Goal: Task Accomplishment & Management: Use online tool/utility

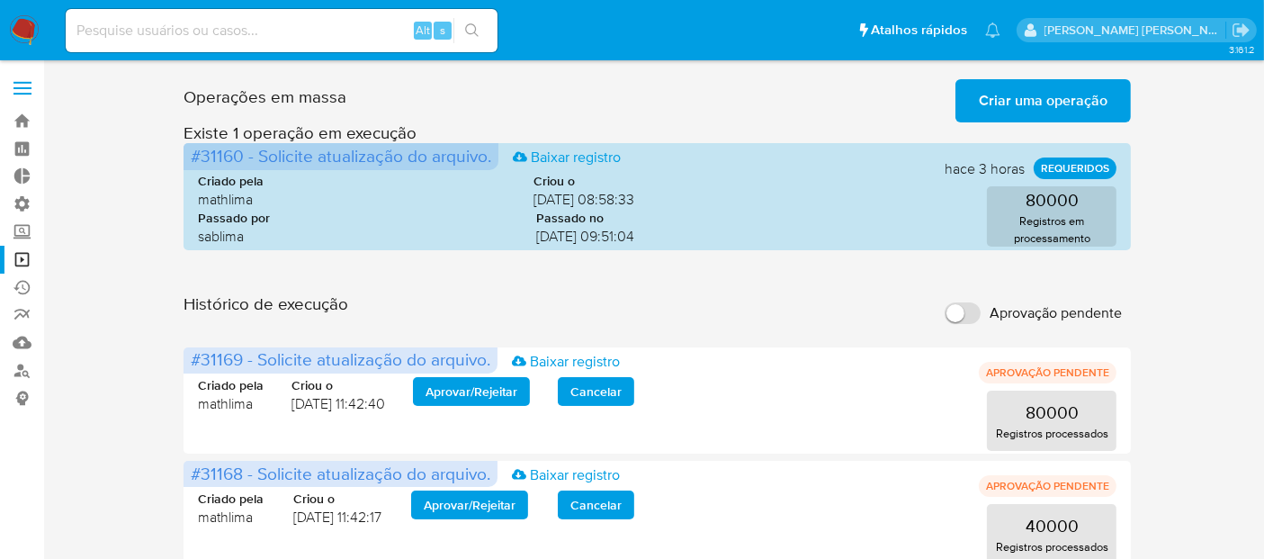
click at [1059, 88] on span "Criar uma operação" at bounding box center [1043, 101] width 129 height 40
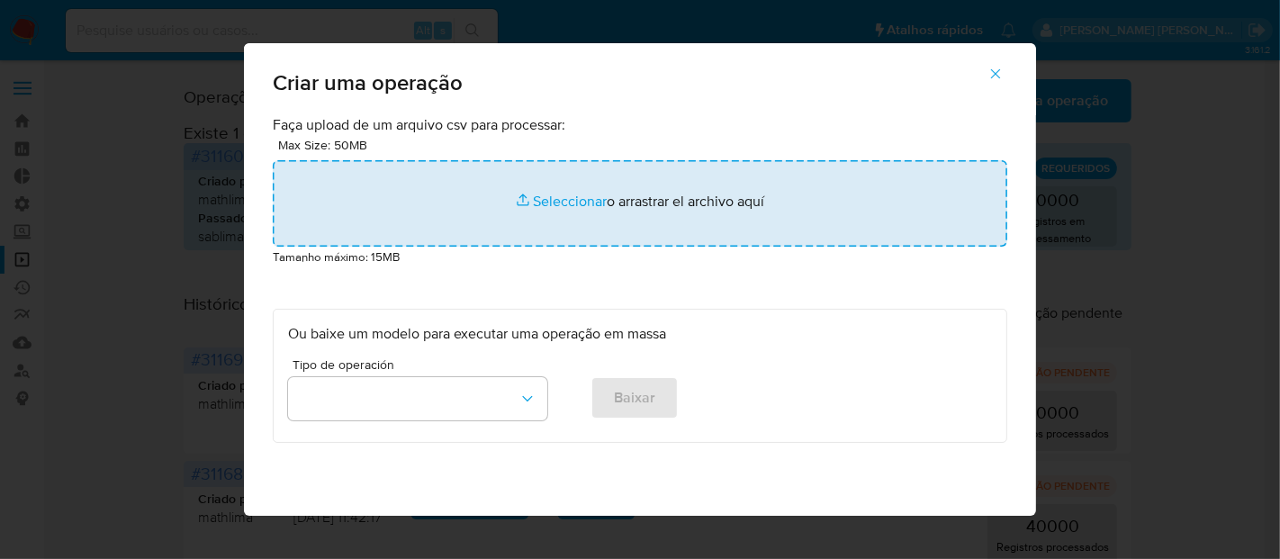
click at [545, 202] on input "file" at bounding box center [640, 203] width 734 height 86
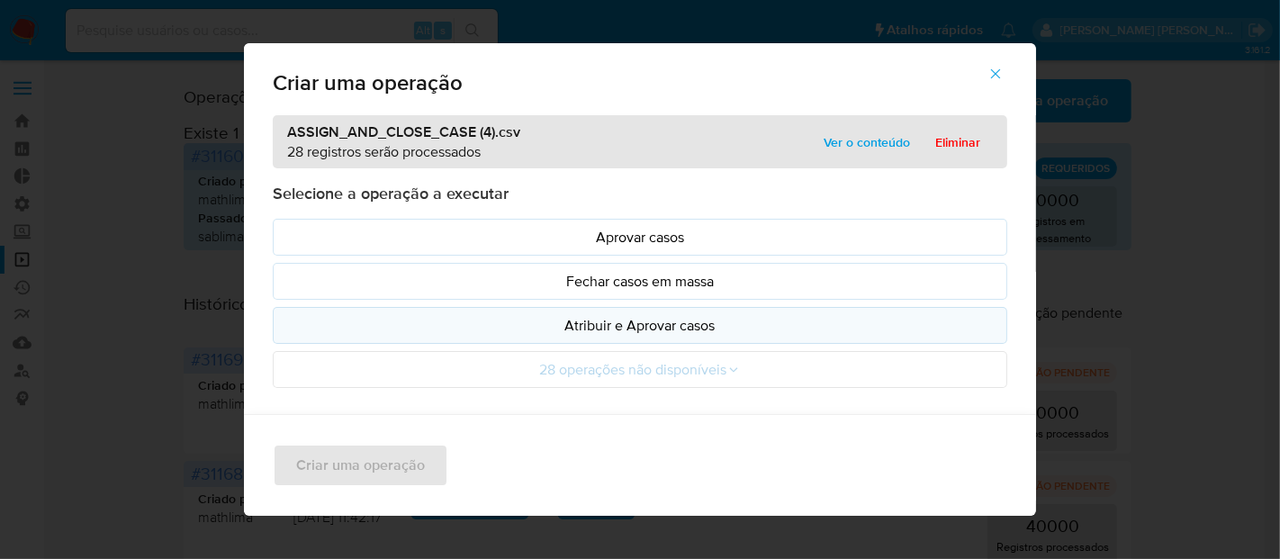
click at [549, 333] on p "Atribuir e Aprovar casos" at bounding box center [640, 325] width 704 height 21
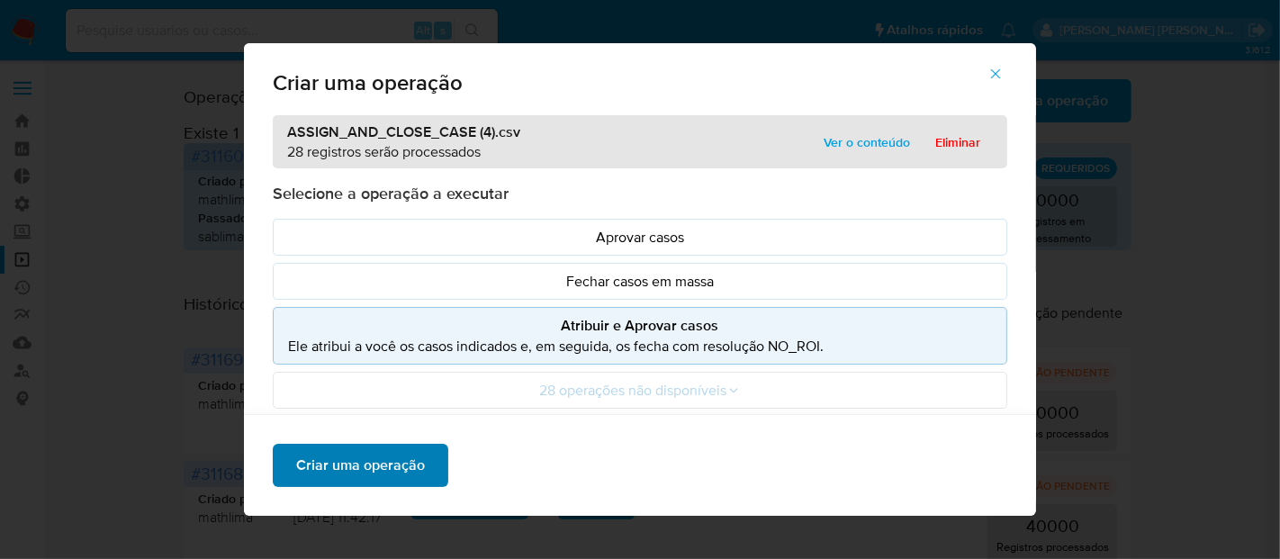
click at [396, 462] on span "Criar uma operação" at bounding box center [360, 465] width 129 height 40
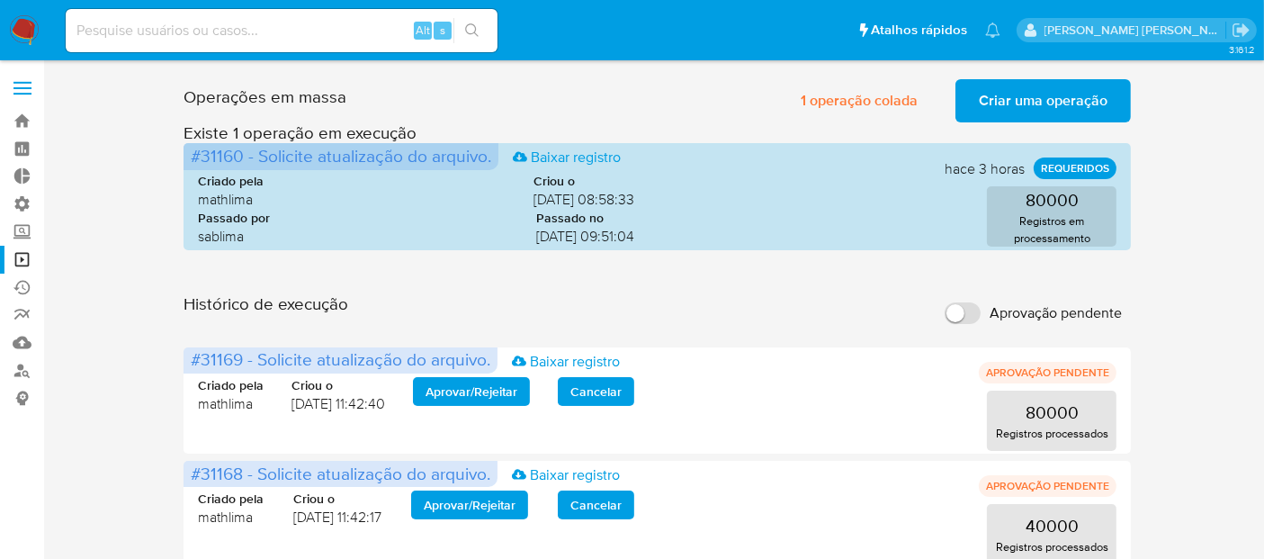
click at [1033, 117] on span "Criar uma operação" at bounding box center [1043, 101] width 129 height 40
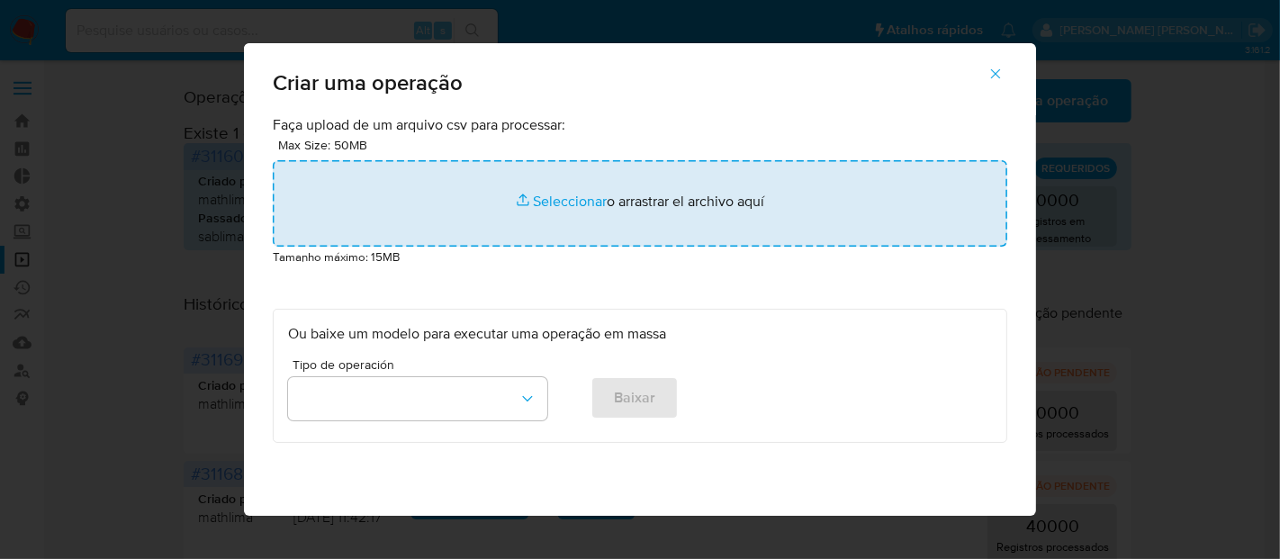
click at [585, 201] on input "file" at bounding box center [640, 203] width 734 height 86
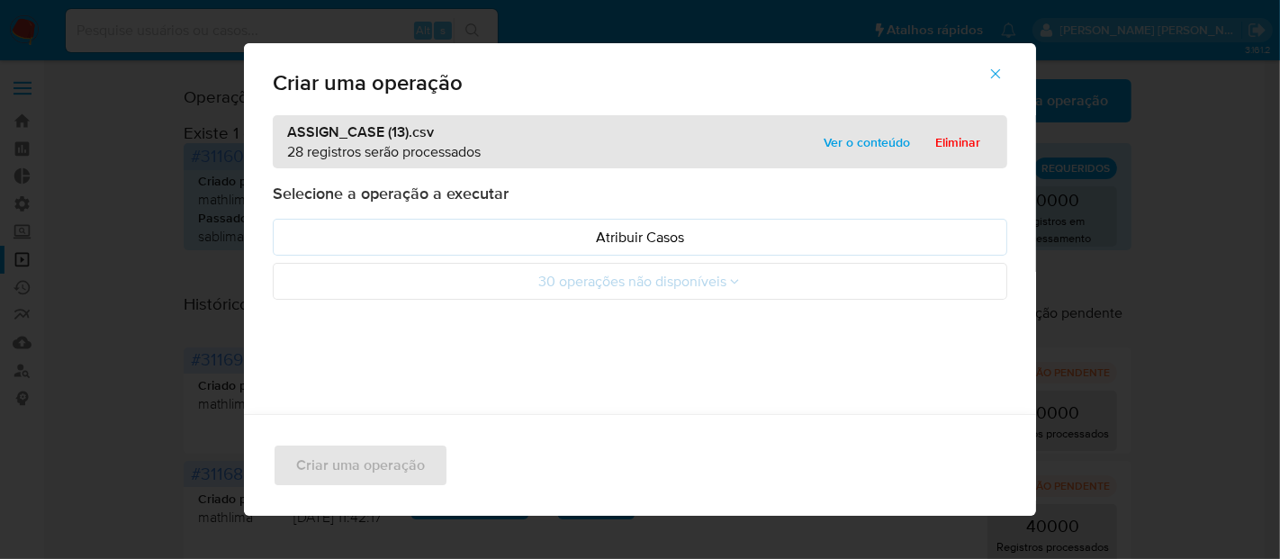
click at [427, 235] on p "Atribuir Casos" at bounding box center [640, 237] width 704 height 21
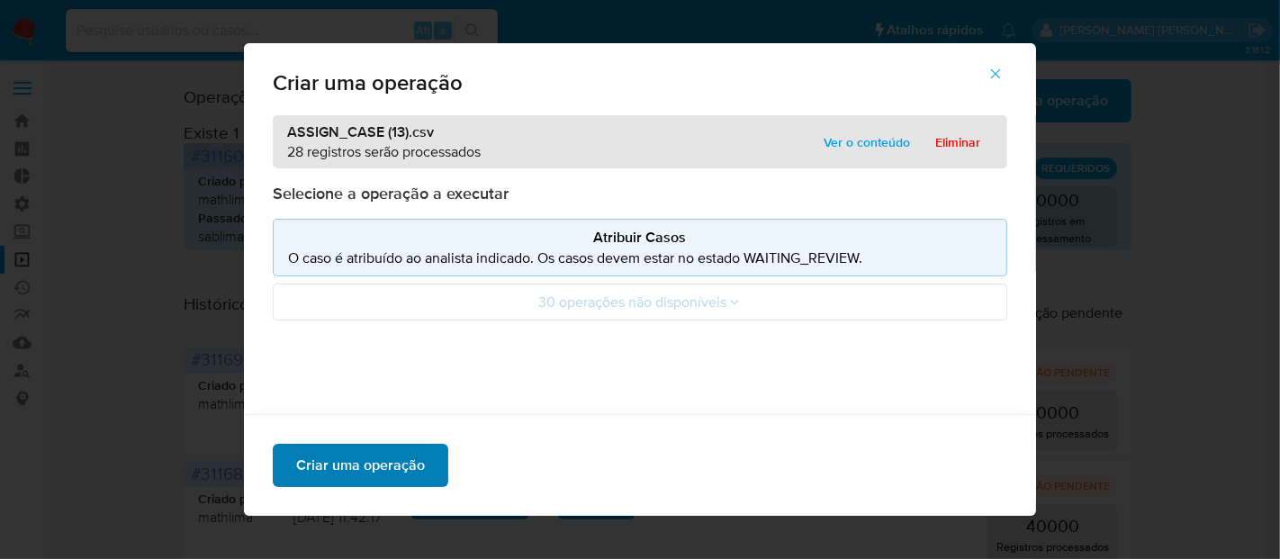
click at [373, 463] on span "Criar uma operação" at bounding box center [360, 465] width 129 height 40
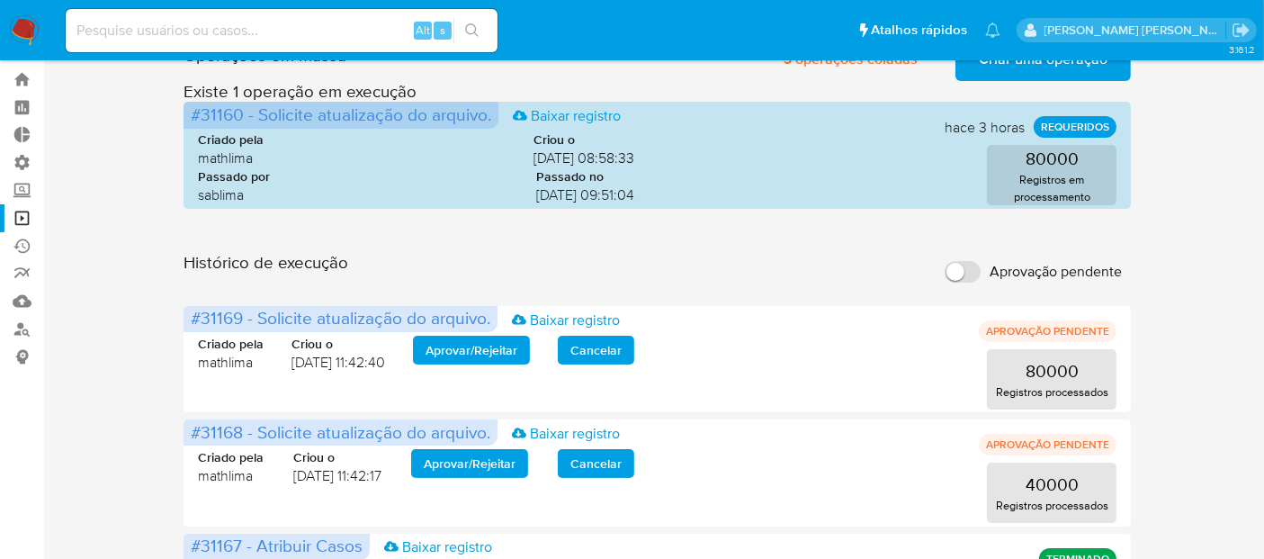
scroll to position [40, 0]
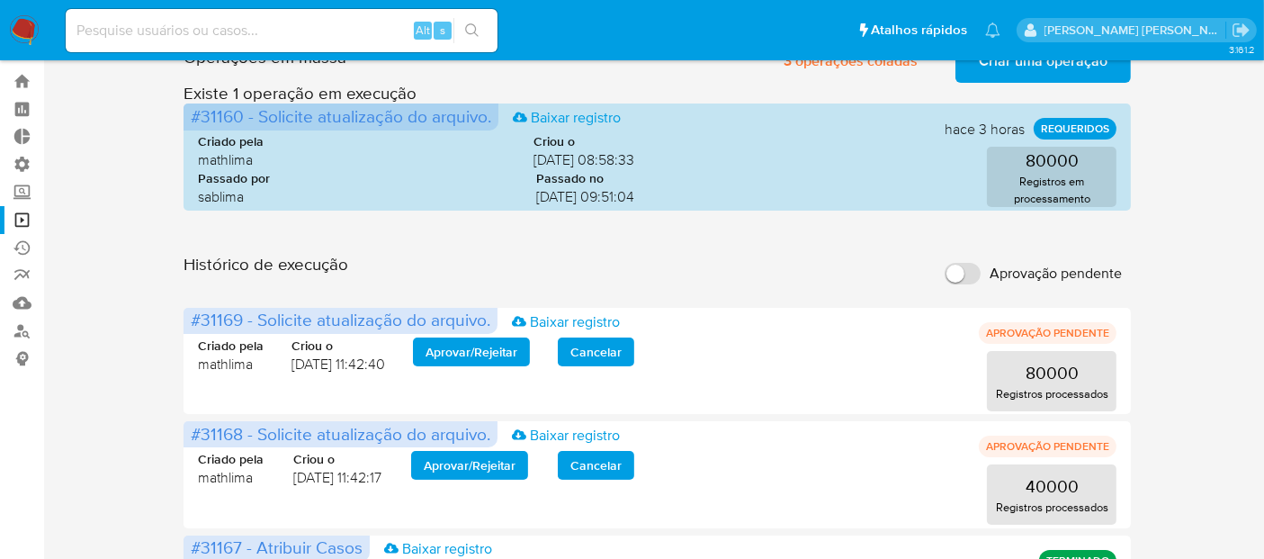
click at [1063, 274] on span "Aprovação pendente" at bounding box center [1056, 274] width 132 height 18
click at [981, 274] on input "Aprovação pendente" at bounding box center [963, 274] width 36 height 22
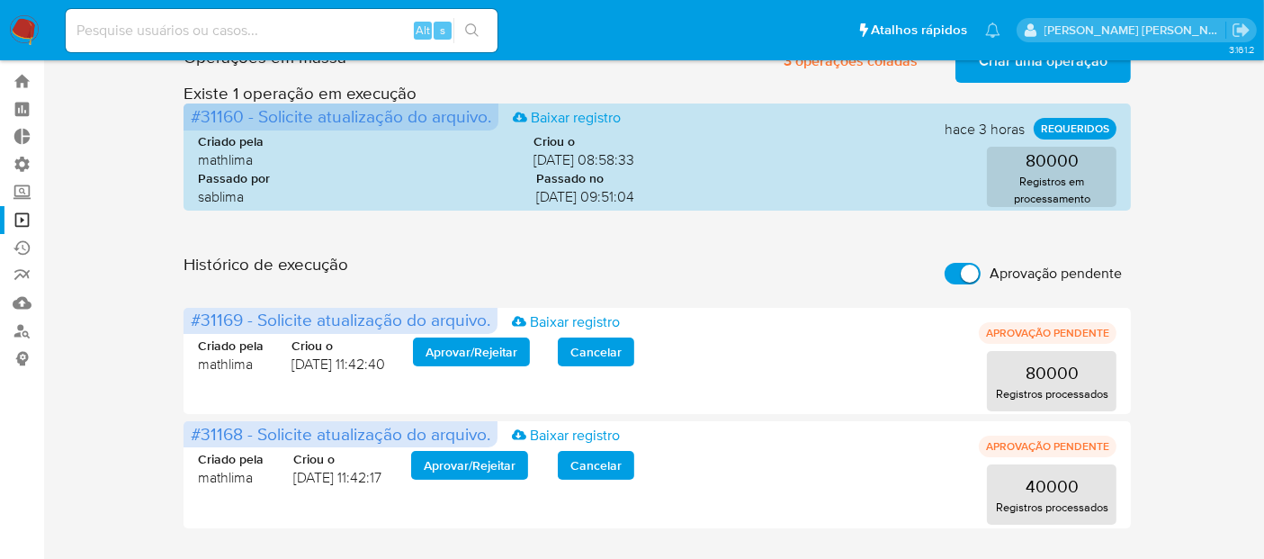
click at [1063, 274] on span "Aprovação pendente" at bounding box center [1056, 274] width 132 height 18
click at [981, 274] on input "Aprovação pendente" at bounding box center [963, 274] width 36 height 22
checkbox input "false"
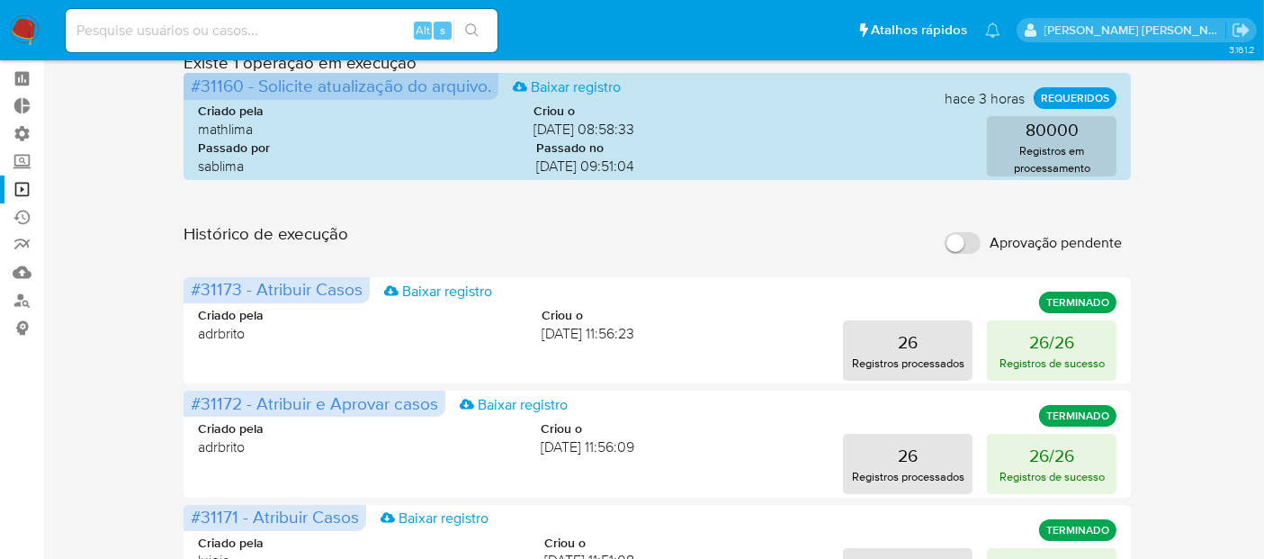
scroll to position [0, 0]
